Goal: Task Accomplishment & Management: Use online tool/utility

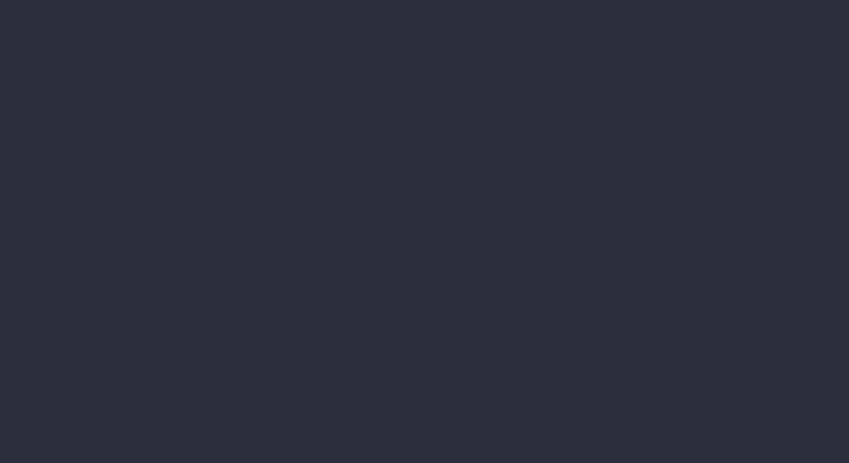
type input "[DATE]"
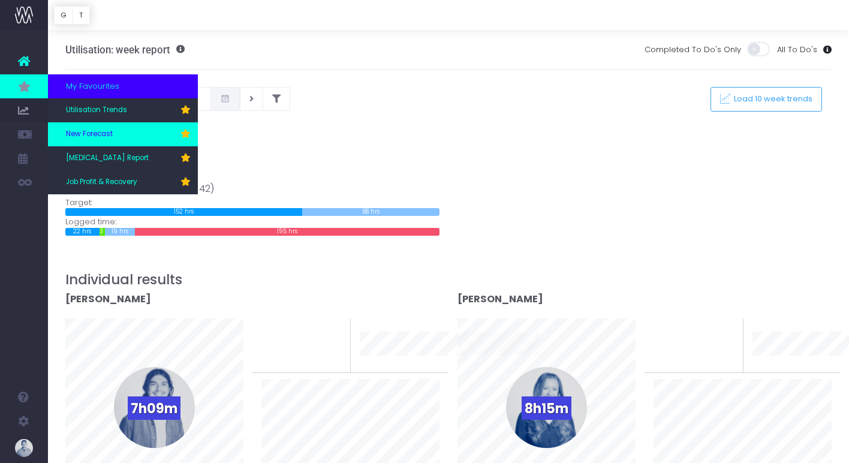
click at [125, 142] on link "New Forecast" at bounding box center [123, 134] width 150 height 24
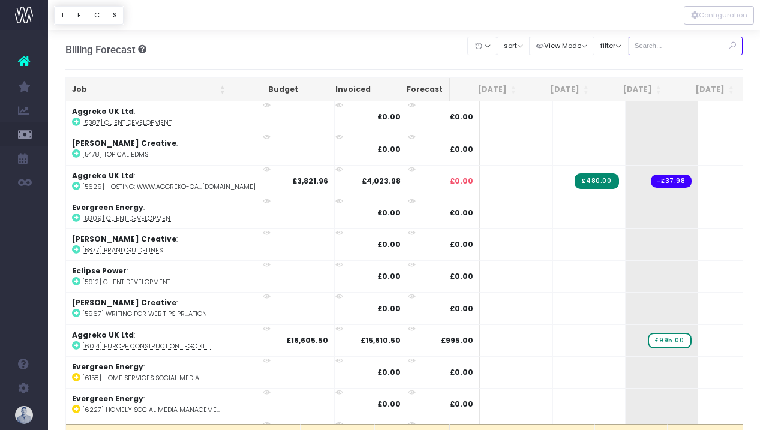
click at [700, 46] on input "text" at bounding box center [685, 46] width 115 height 19
type input "confirmed"
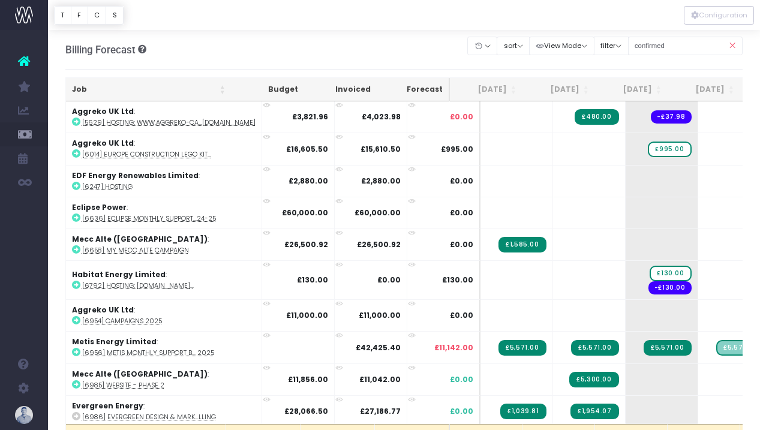
click at [85, 92] on th "Job" at bounding box center [149, 89] width 166 height 23
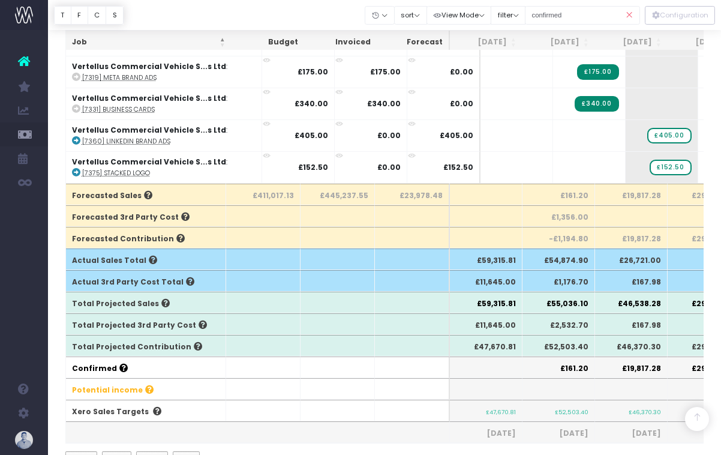
scroll to position [1812, 0]
